Goal: Transaction & Acquisition: Book appointment/travel/reservation

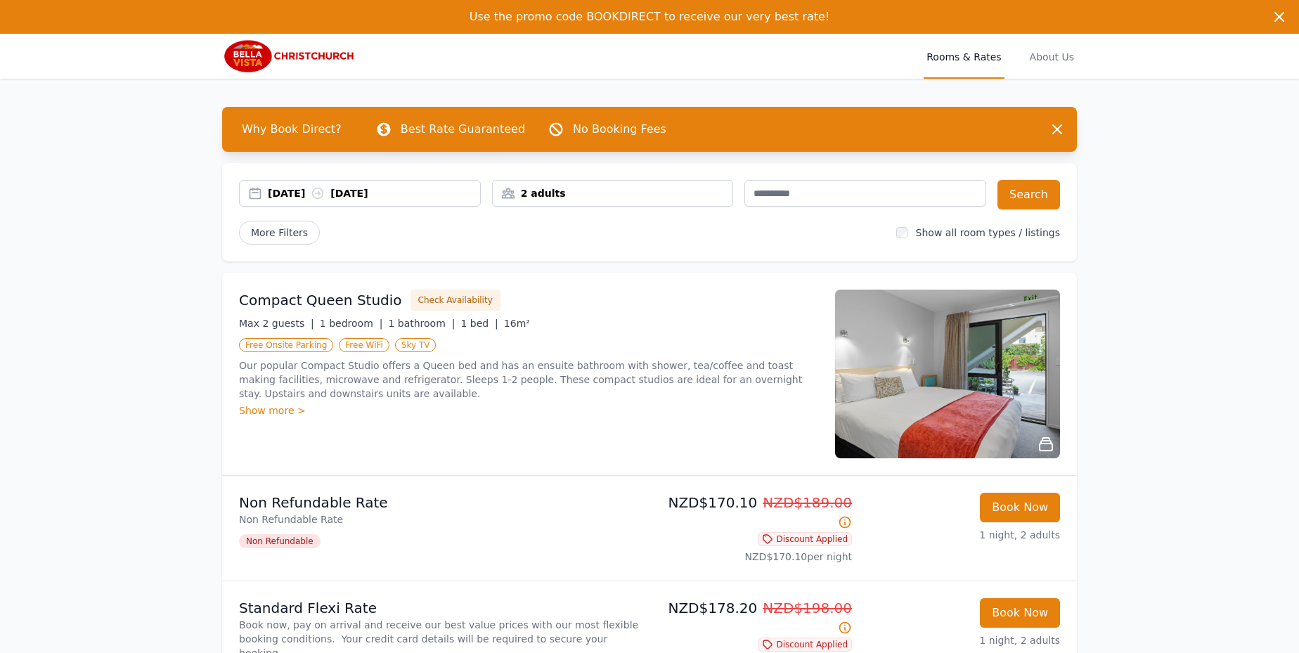
click at [640, 197] on div "2 adults" at bounding box center [613, 193] width 240 height 14
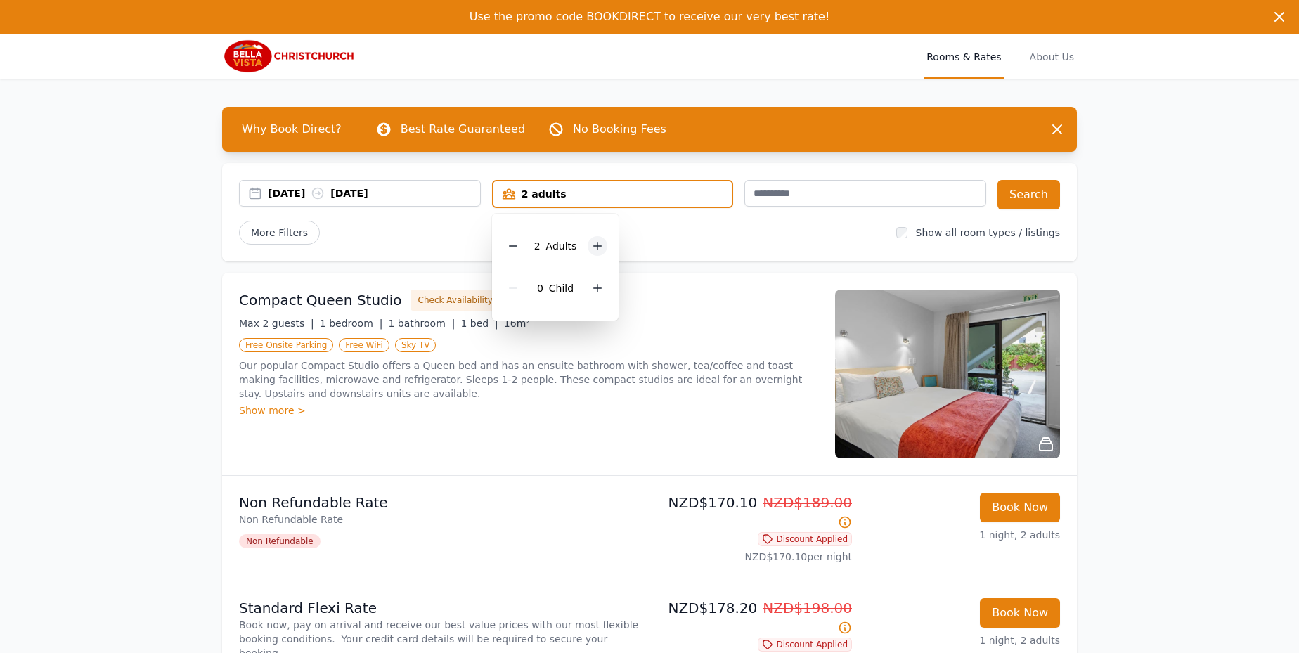
click at [595, 250] on icon at bounding box center [597, 245] width 11 height 11
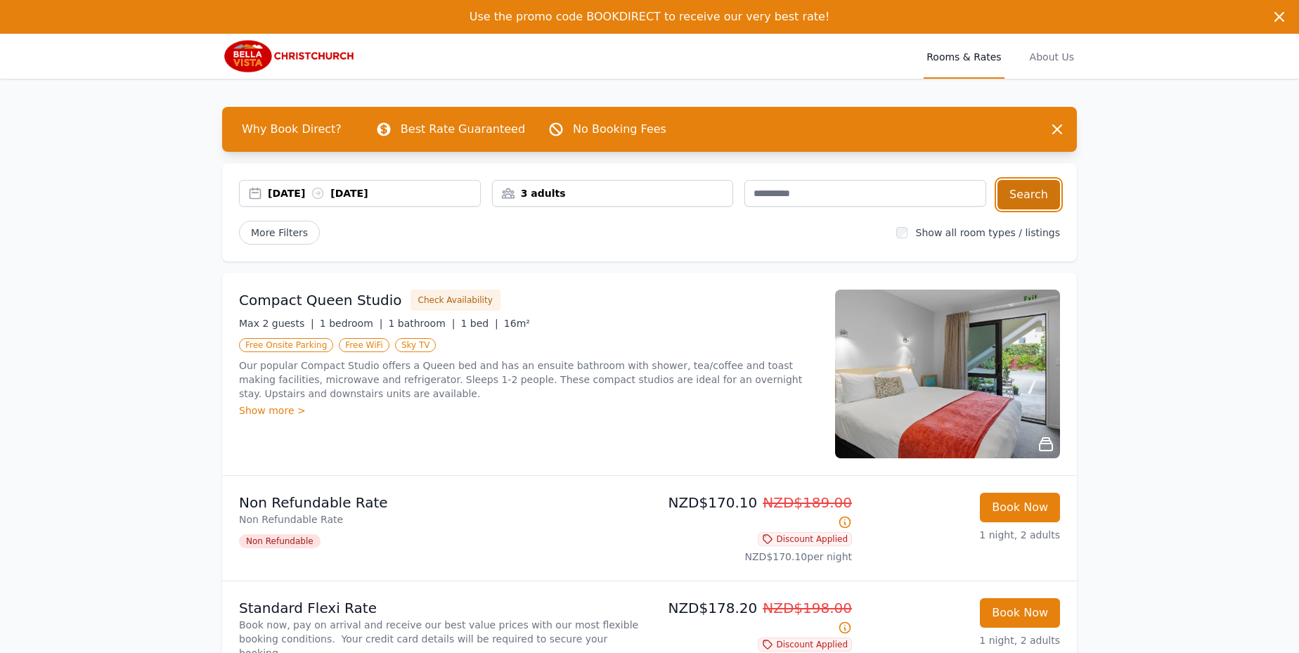
click at [1021, 193] on button "Search" at bounding box center [1029, 195] width 63 height 30
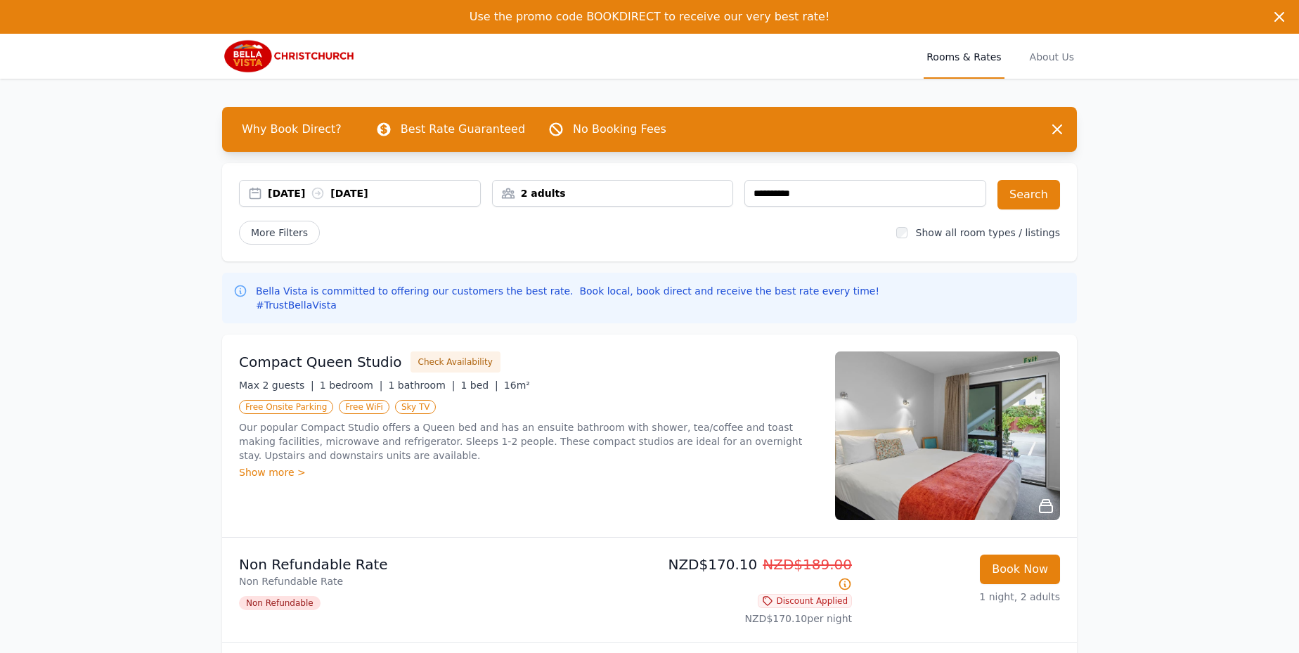
click at [588, 197] on div "2 adults" at bounding box center [613, 193] width 240 height 14
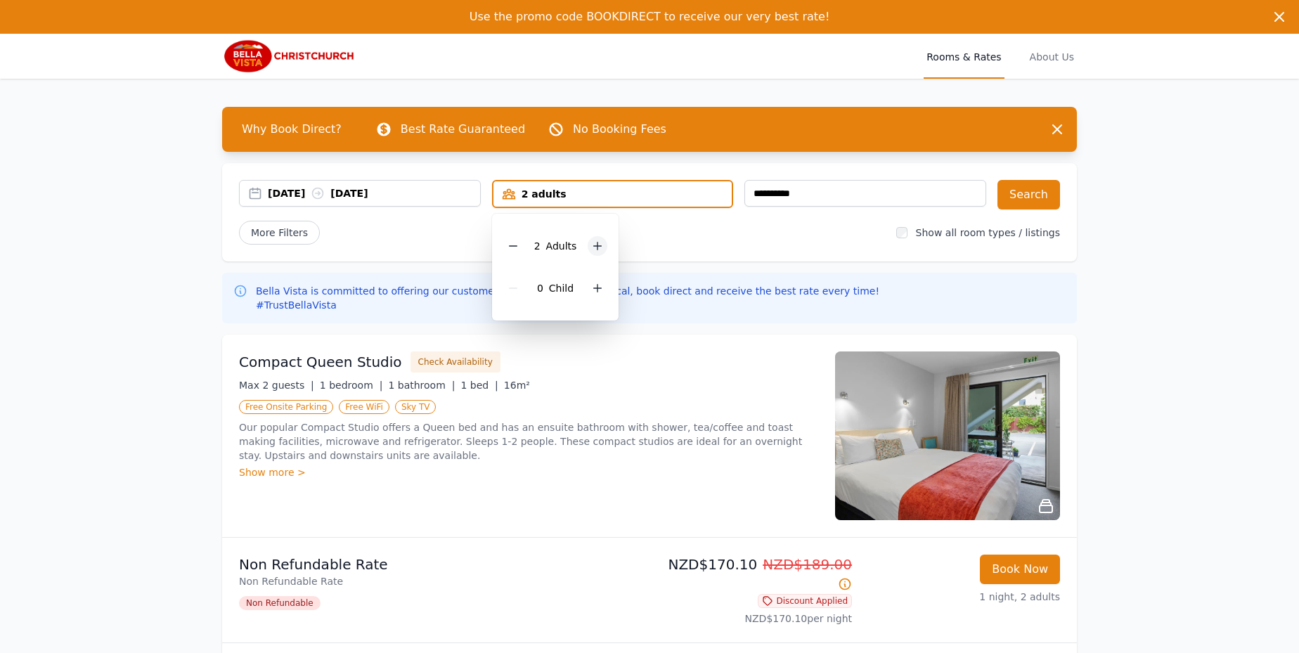
click at [596, 247] on icon at bounding box center [598, 247] width 8 height 8
click at [1041, 195] on button "Search" at bounding box center [1029, 195] width 63 height 30
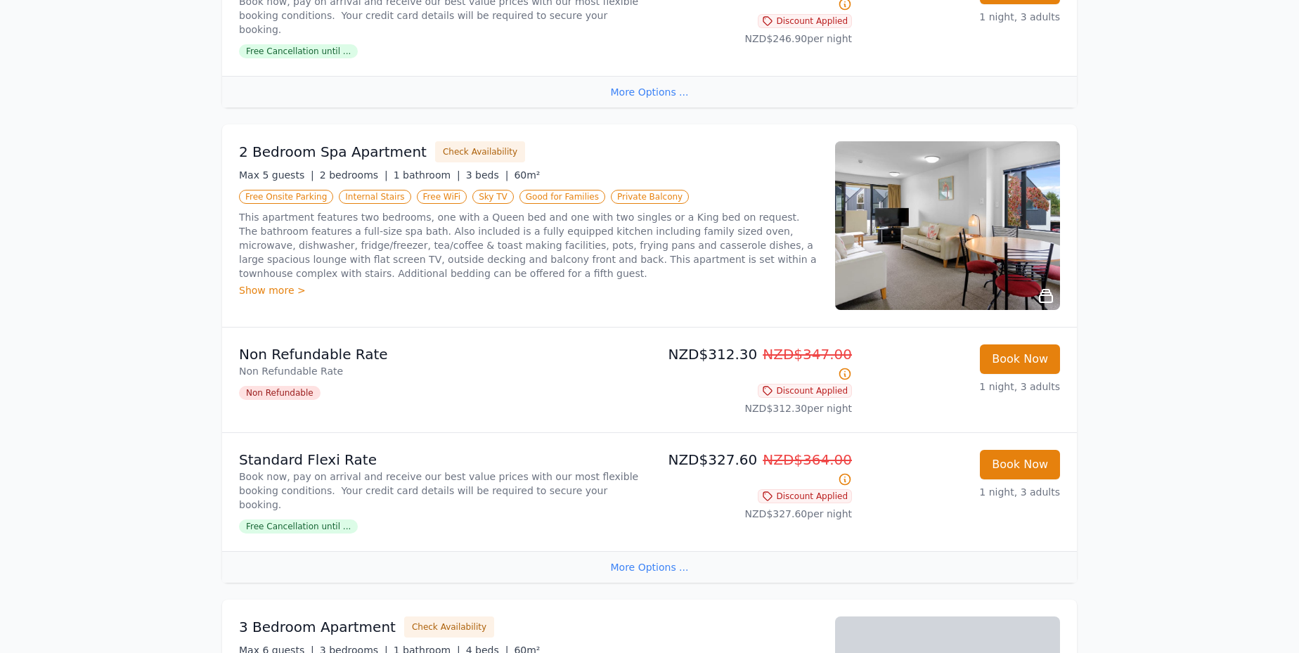
scroll to position [685, 0]
